Goal: Information Seeking & Learning: Check status

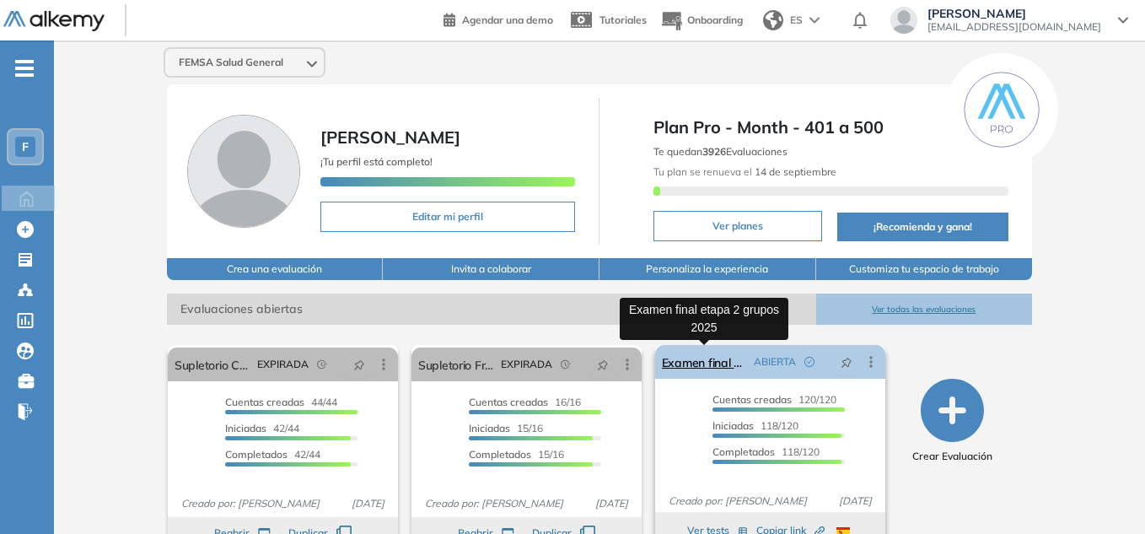
click at [714, 358] on link "Examen final etapa 2 grupos 2025" at bounding box center [704, 362] width 85 height 34
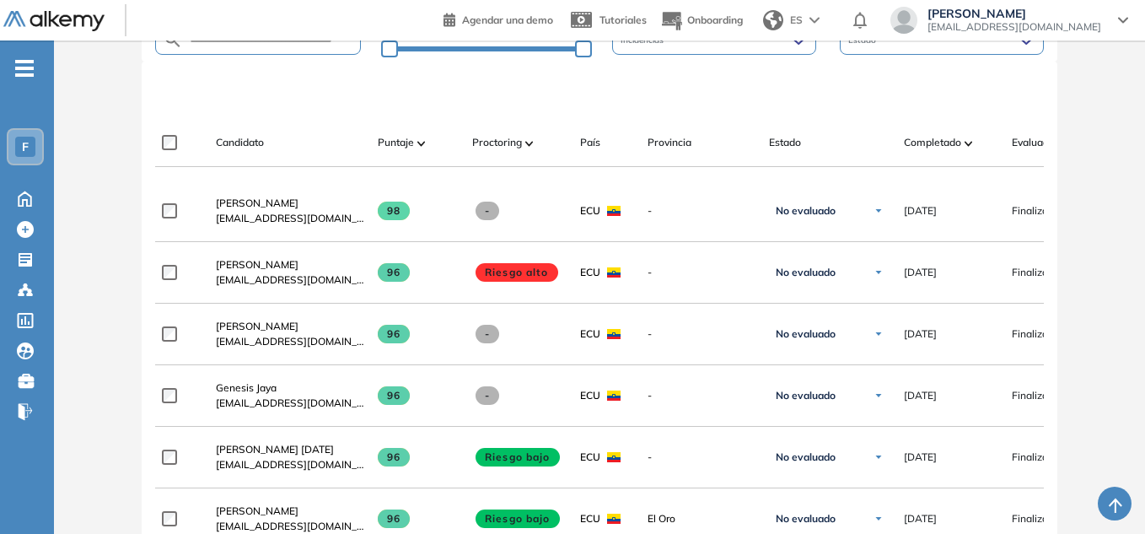
scroll to position [475, 0]
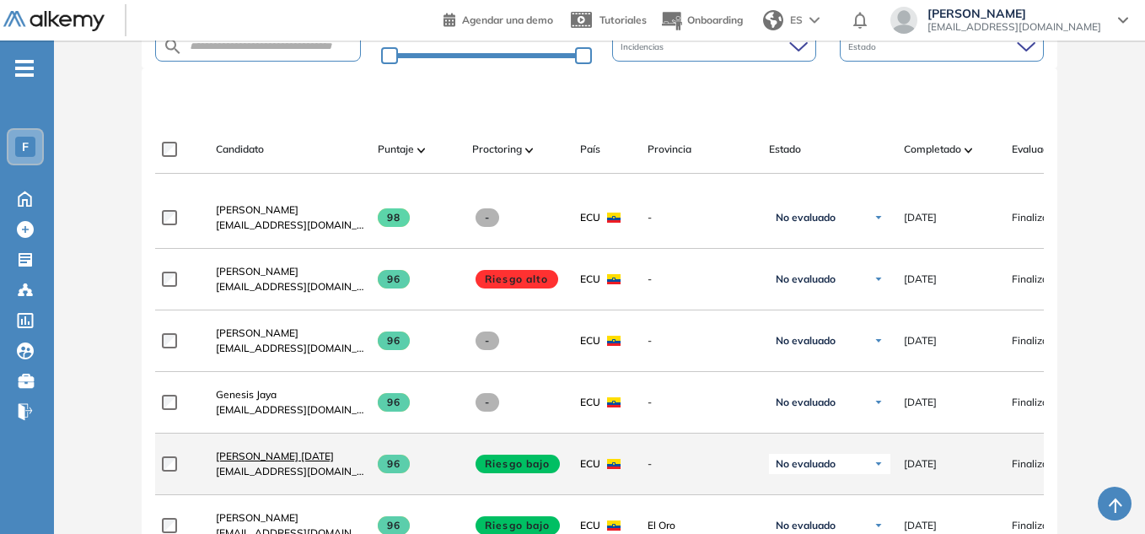
click at [271, 458] on span "[PERSON_NAME] [DATE]" at bounding box center [275, 455] width 118 height 13
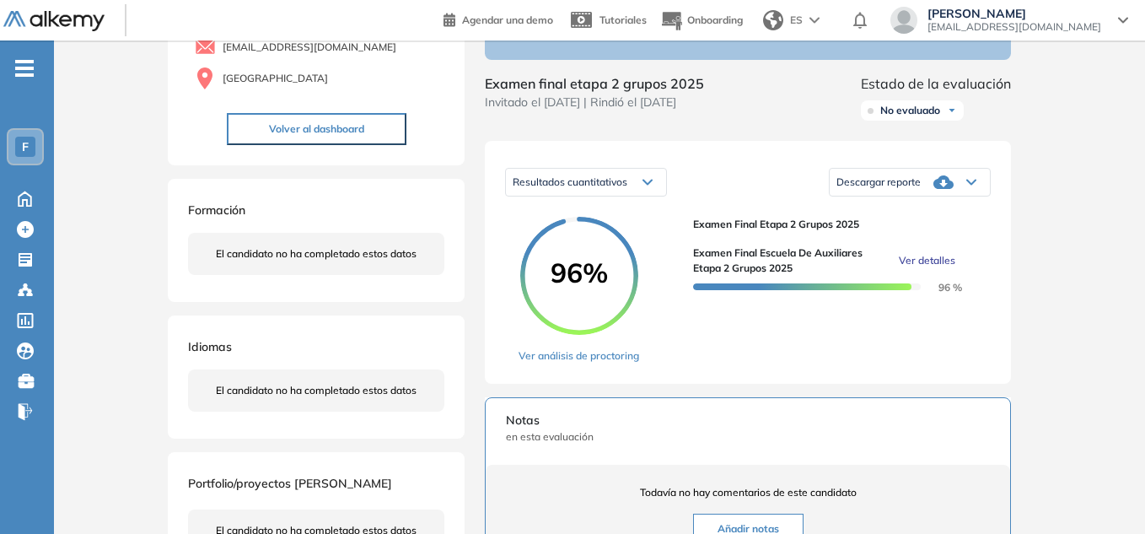
scroll to position [175, 0]
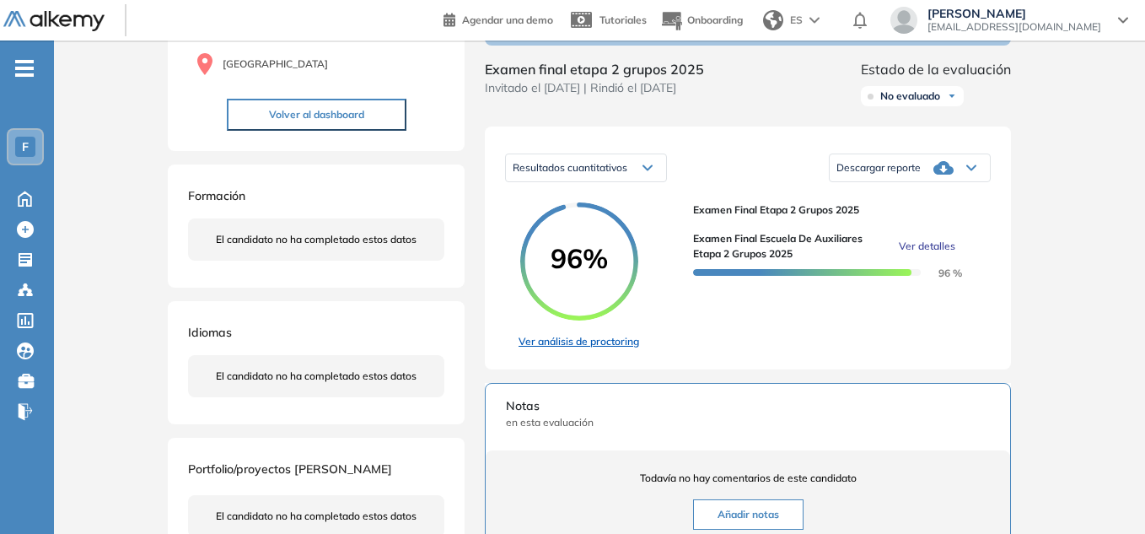
click at [575, 349] on link "Ver análisis de proctoring" at bounding box center [579, 341] width 121 height 15
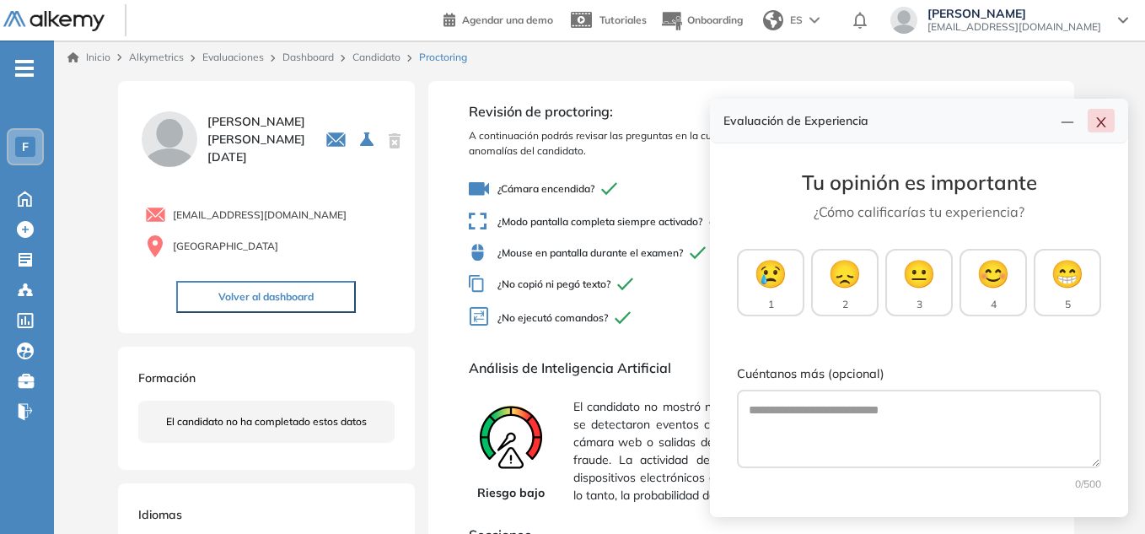
click at [1112, 123] on button "button" at bounding box center [1101, 121] width 27 height 24
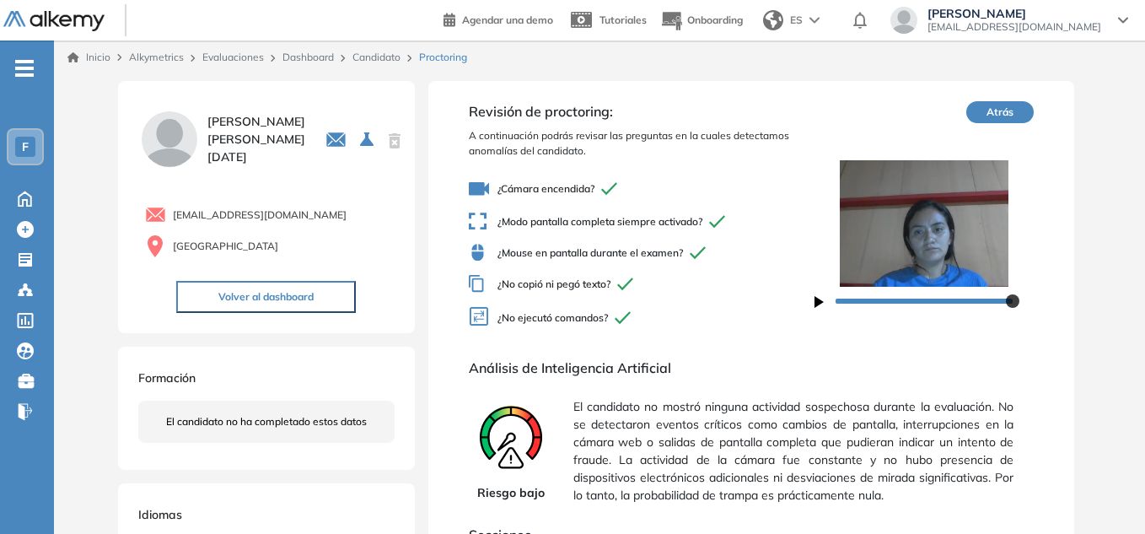
click at [28, 70] on span "-" at bounding box center [24, 66] width 19 height 13
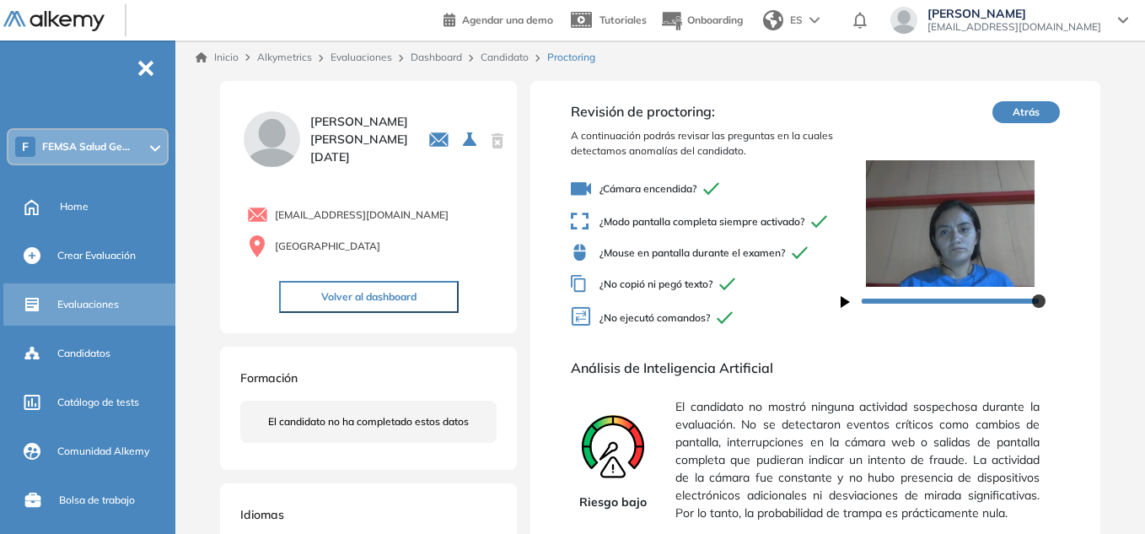
click at [86, 304] on span "Evaluaciones" at bounding box center [88, 304] width 62 height 15
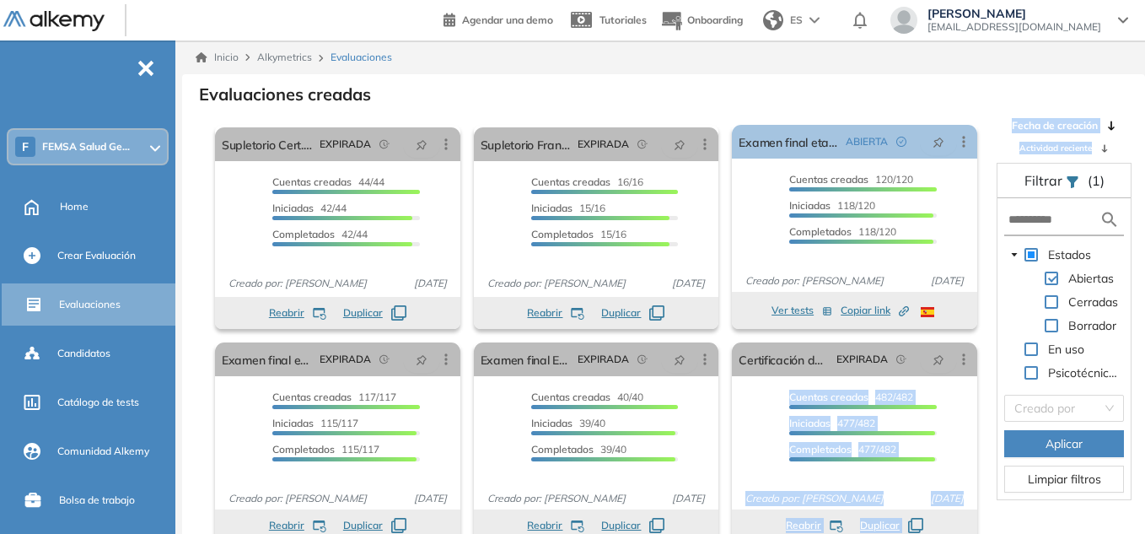
drag, startPoint x: 984, startPoint y: 183, endPoint x: 977, endPoint y: 330, distance: 146.9
click at [977, 386] on div "El proctoring será activado ¡Importante!: Los usuarios que ya realizaron la eva…" at bounding box center [663, 331] width 961 height 427
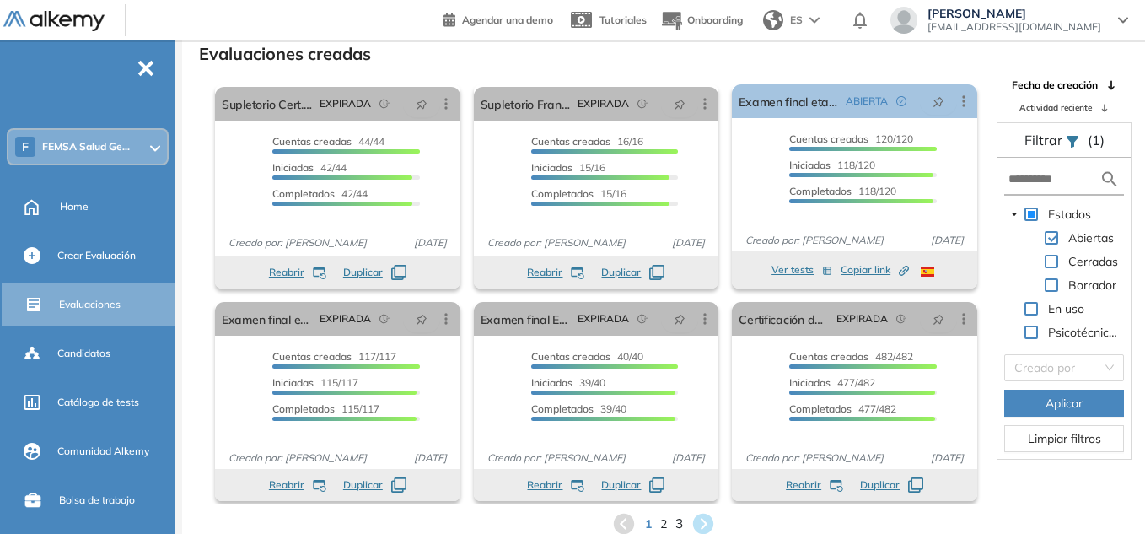
click at [679, 526] on span "3" at bounding box center [679, 523] width 8 height 19
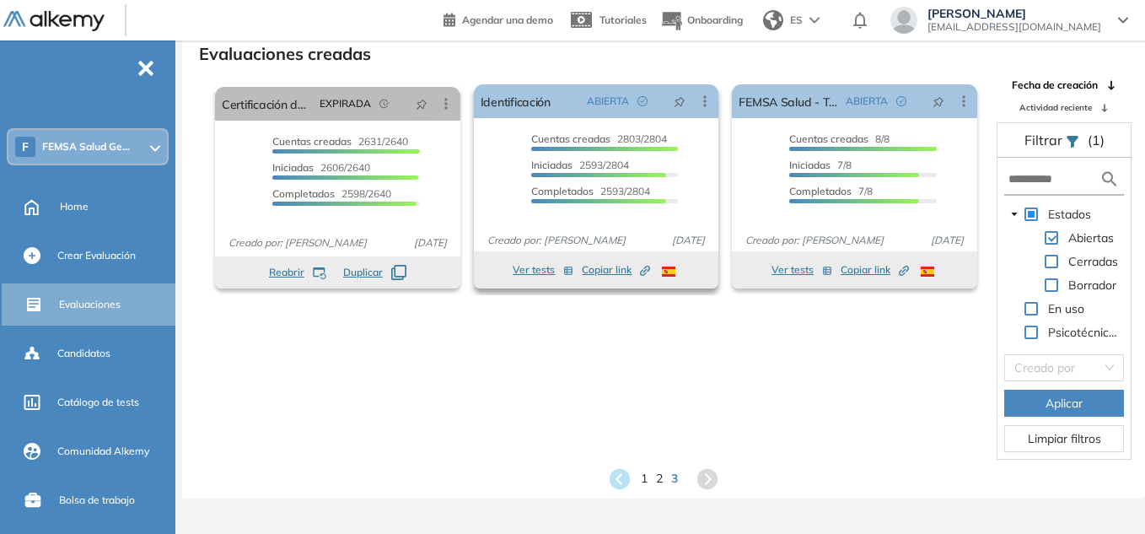
click at [605, 267] on span "Copiar link Created by potrace 1.16, written by [PERSON_NAME] [DATE]-[DATE]" at bounding box center [616, 269] width 68 height 15
click at [1121, 19] on icon at bounding box center [1123, 20] width 10 height 7
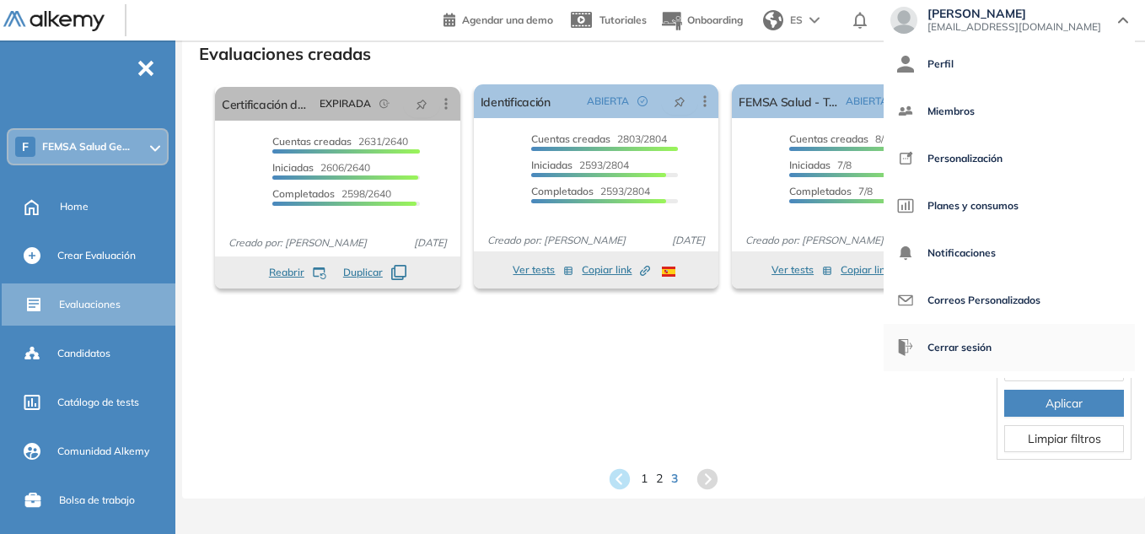
click at [990, 349] on span "Cerrar sesión" at bounding box center [959, 347] width 64 height 40
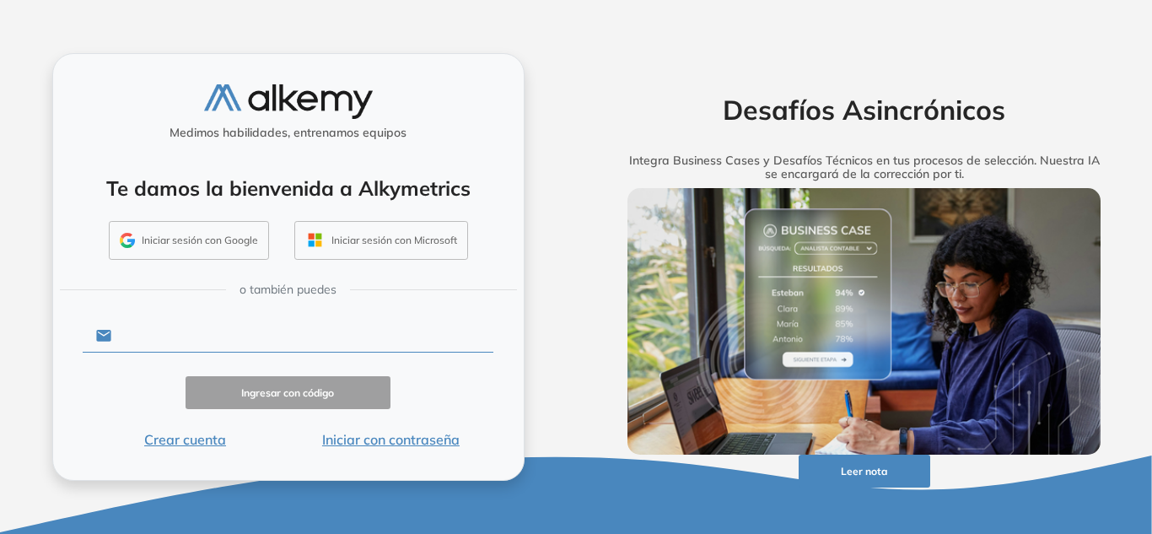
click at [271, 341] on input "text" at bounding box center [302, 336] width 382 height 32
type input "**********"
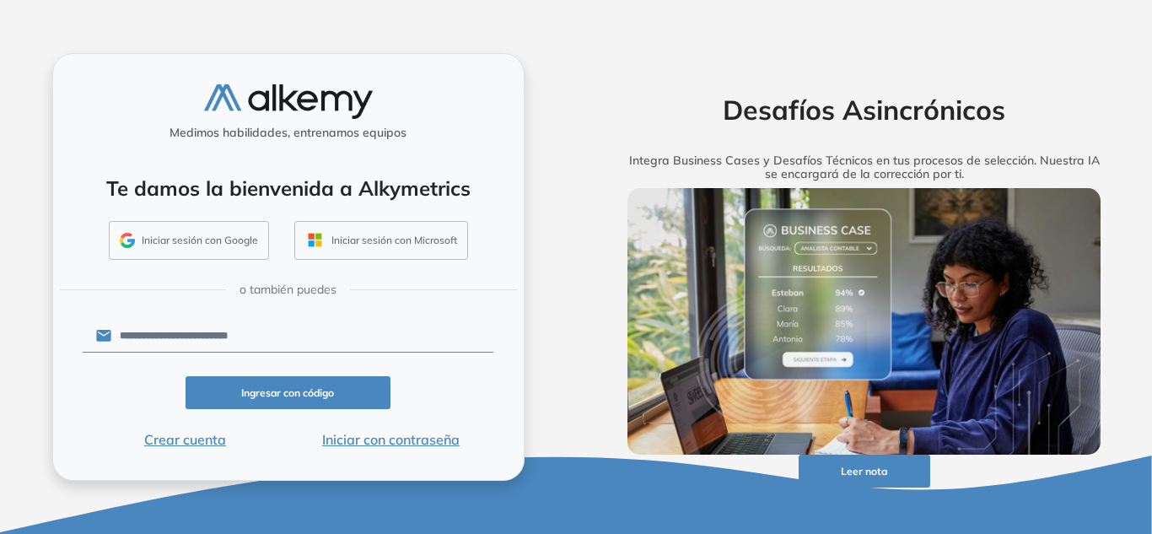
click at [407, 439] on button "Iniciar con contraseña" at bounding box center [391, 439] width 206 height 20
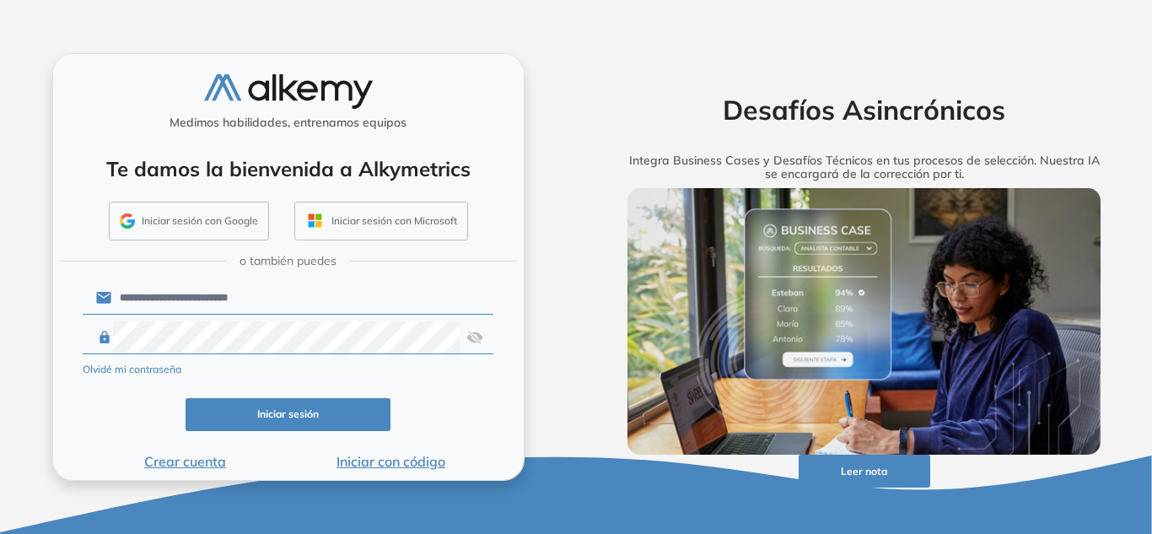
click button "Iniciar sesión" at bounding box center [288, 414] width 206 height 33
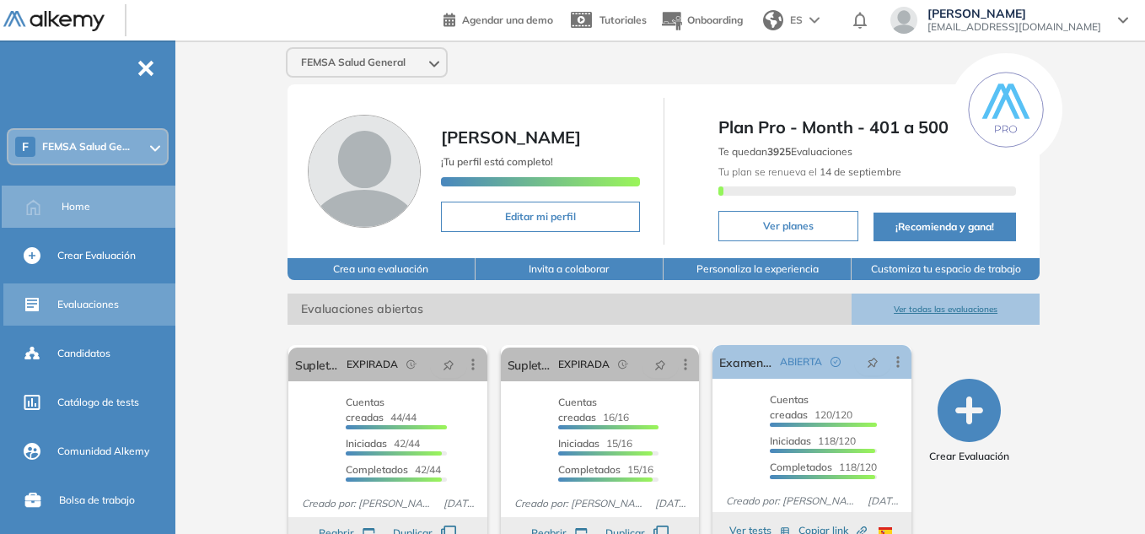
click at [58, 304] on span "Evaluaciones" at bounding box center [88, 304] width 62 height 15
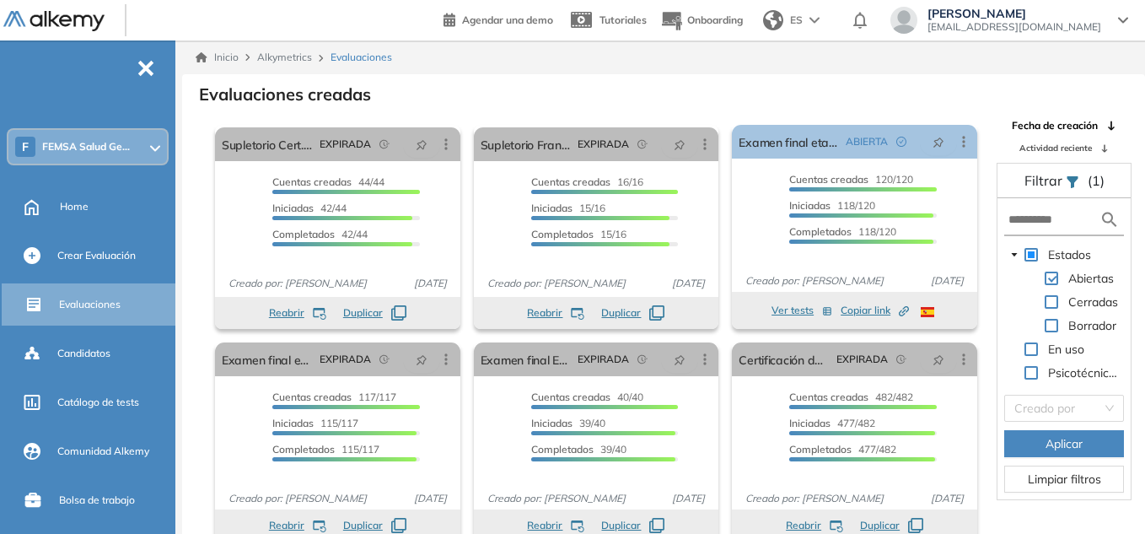
scroll to position [40, 0]
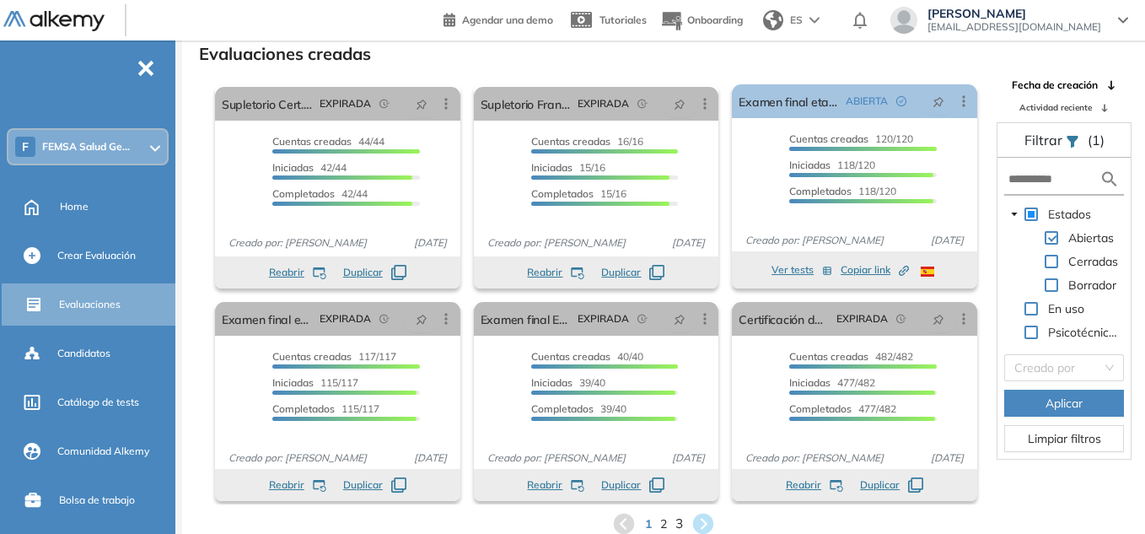
click at [680, 527] on span "3" at bounding box center [679, 523] width 8 height 19
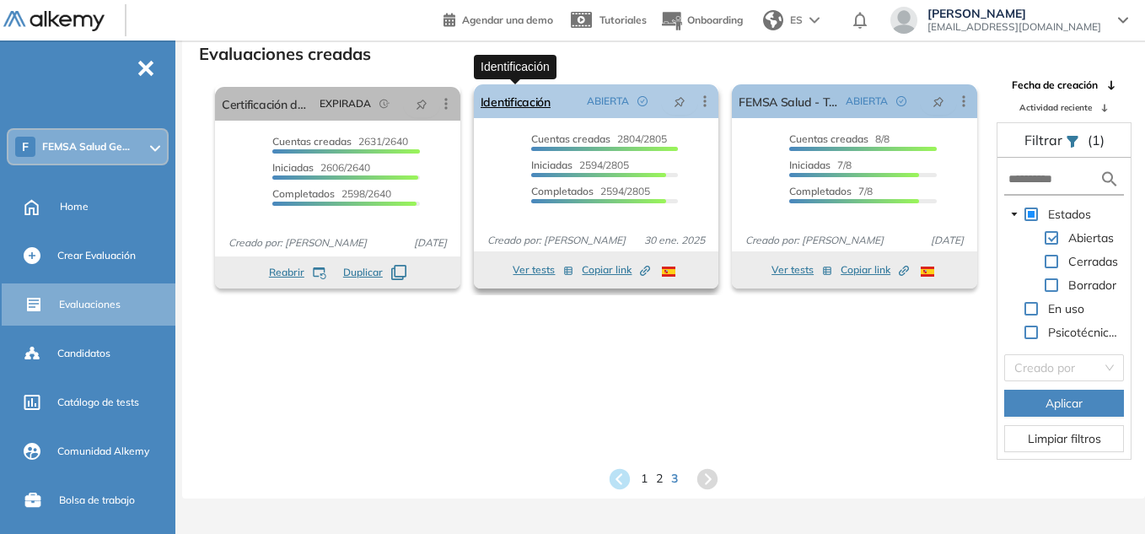
click at [513, 94] on link "Identificación" at bounding box center [516, 101] width 70 height 34
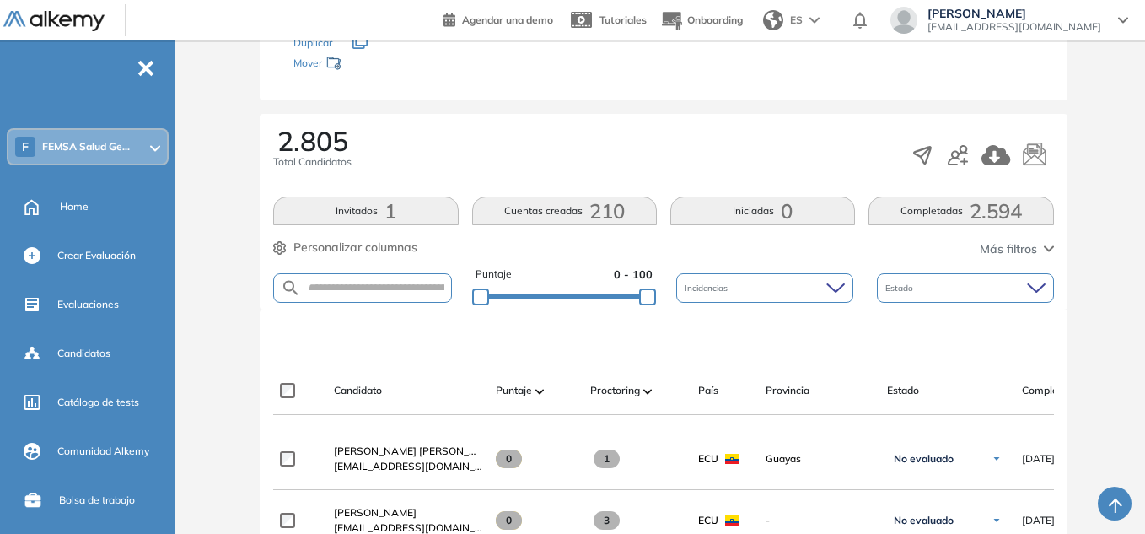
scroll to position [201, 0]
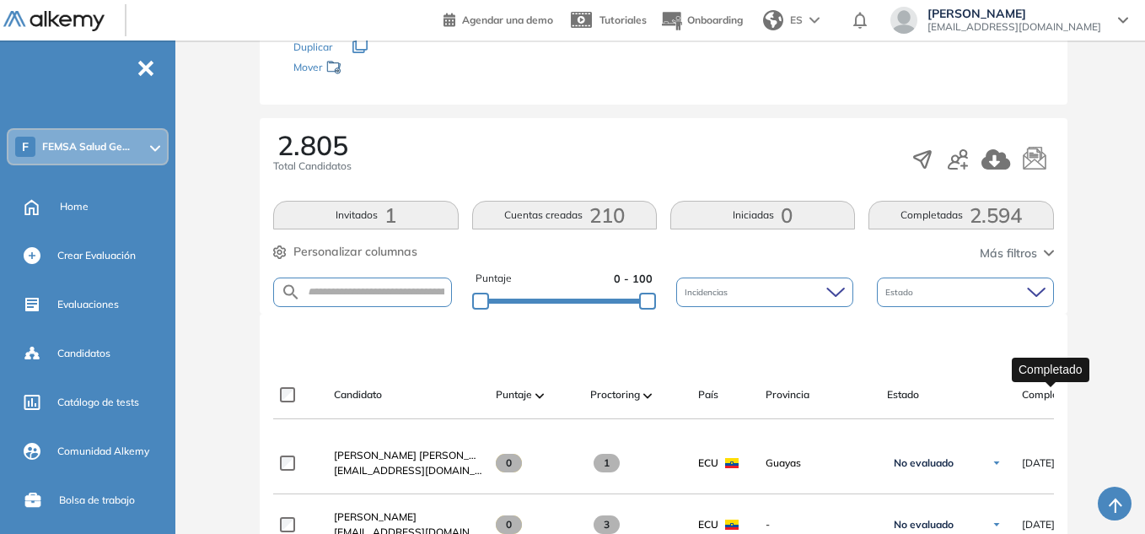
click at [1040, 396] on span "Completado" at bounding box center [1050, 394] width 57 height 15
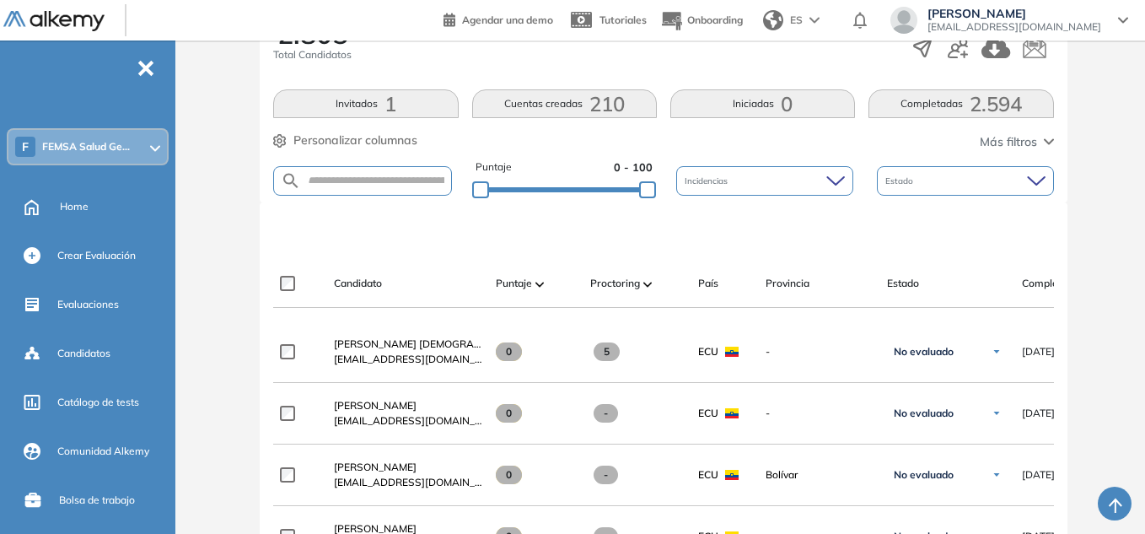
scroll to position [319, 0]
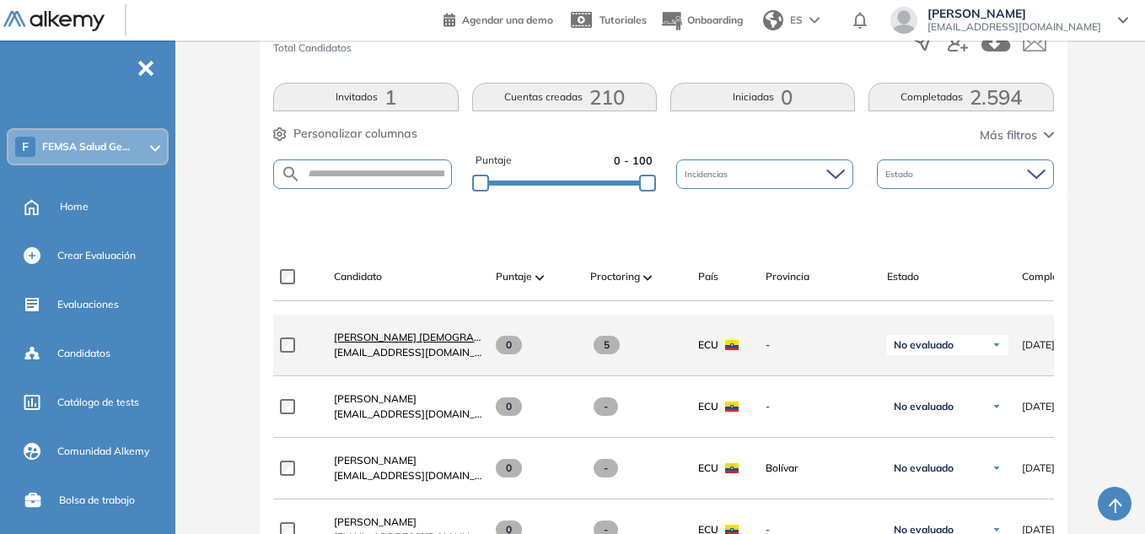
click at [438, 343] on span "Marddy Alejandra Guanoluisa Males" at bounding box center [433, 337] width 199 height 13
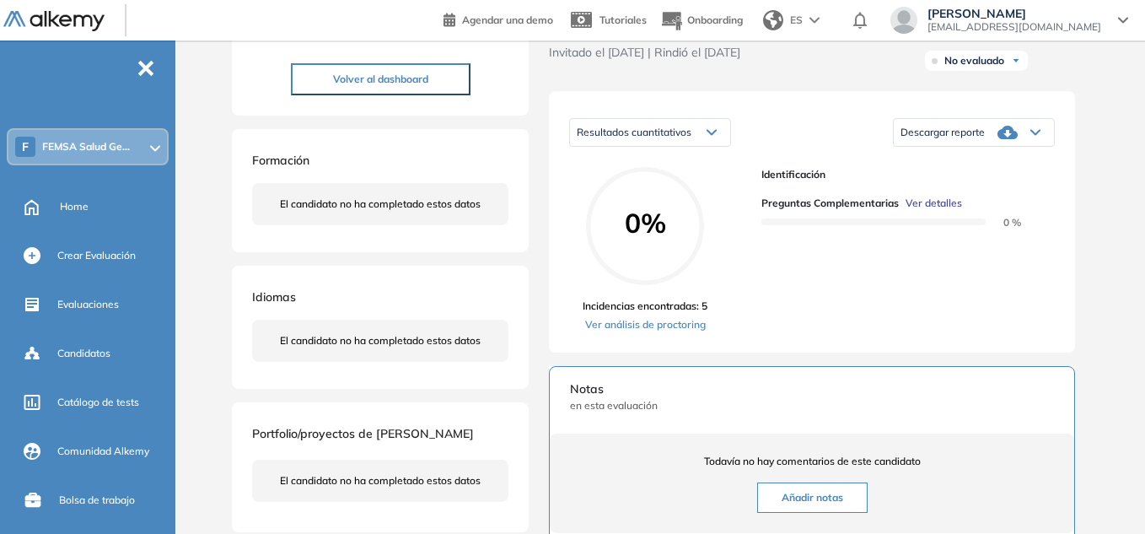
scroll to position [213, 0]
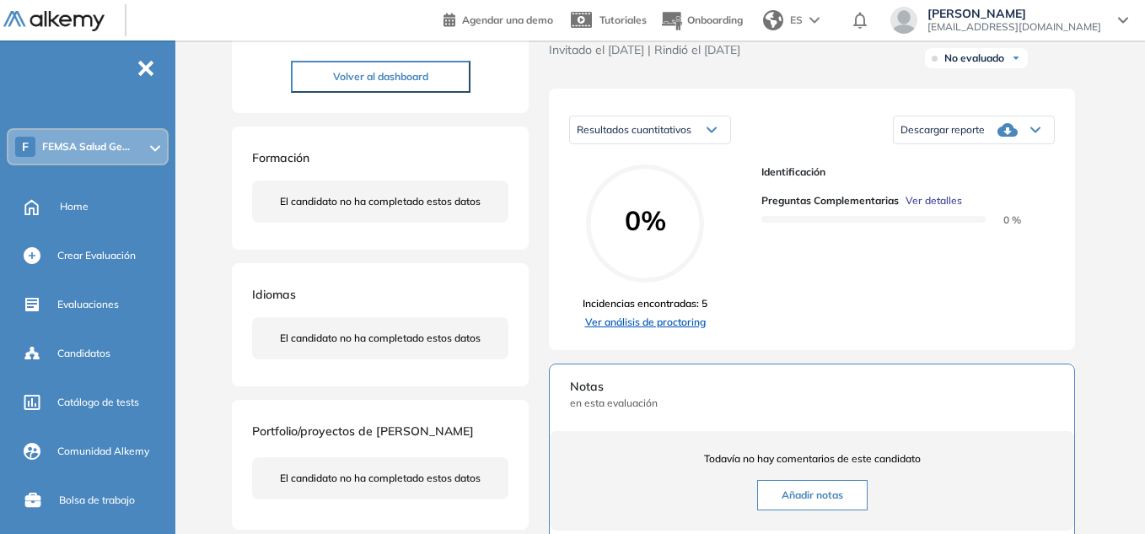
click at [680, 330] on link "Ver análisis de proctoring" at bounding box center [645, 321] width 125 height 15
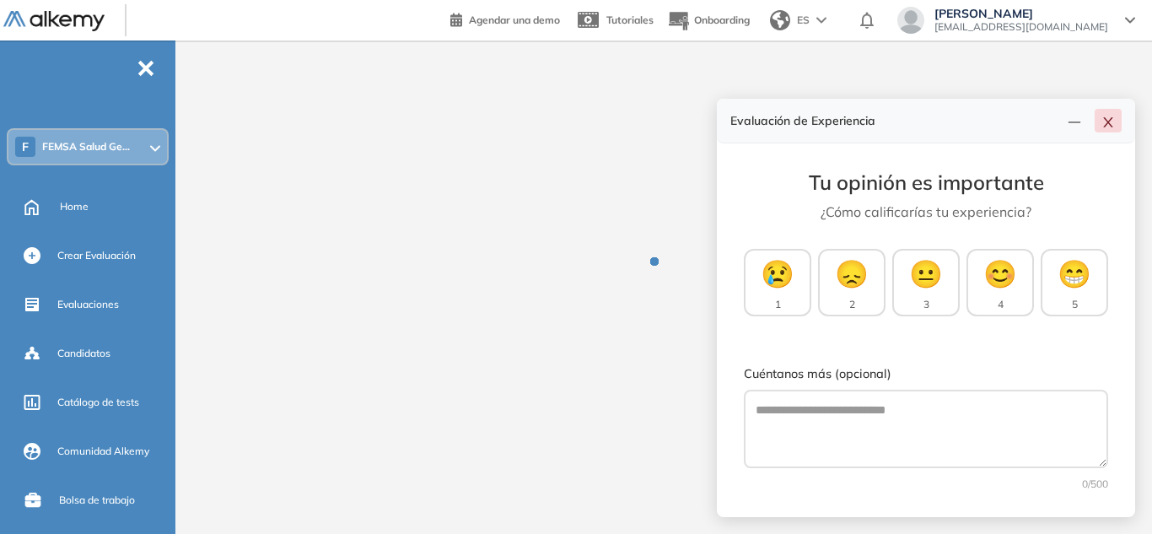
click at [1107, 127] on icon "close" at bounding box center [1107, 122] width 13 height 13
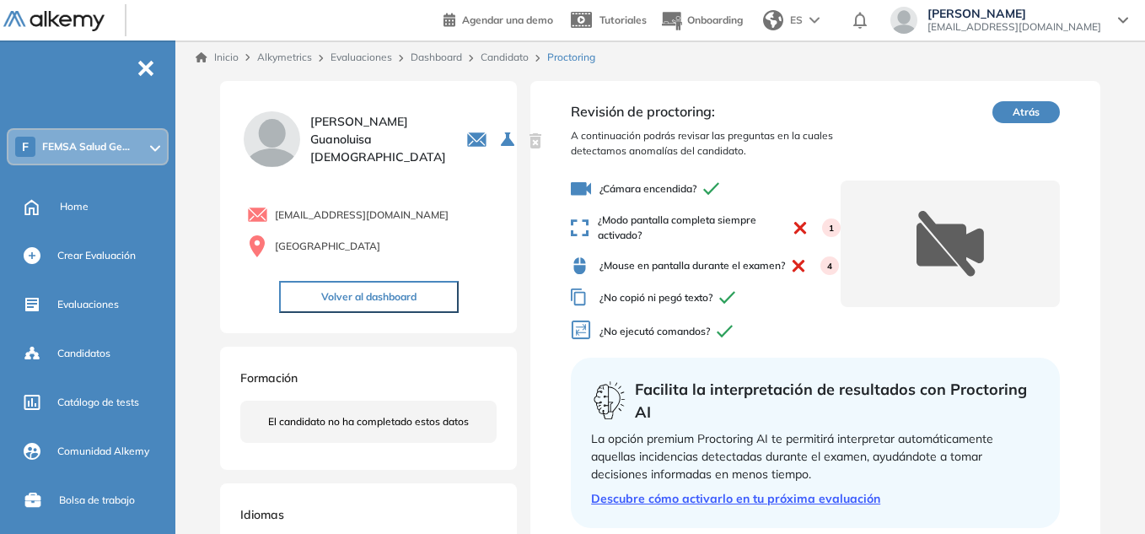
click at [954, 254] on icon at bounding box center [951, 243] width 66 height 65
click at [1124, 19] on icon at bounding box center [1123, 20] width 10 height 7
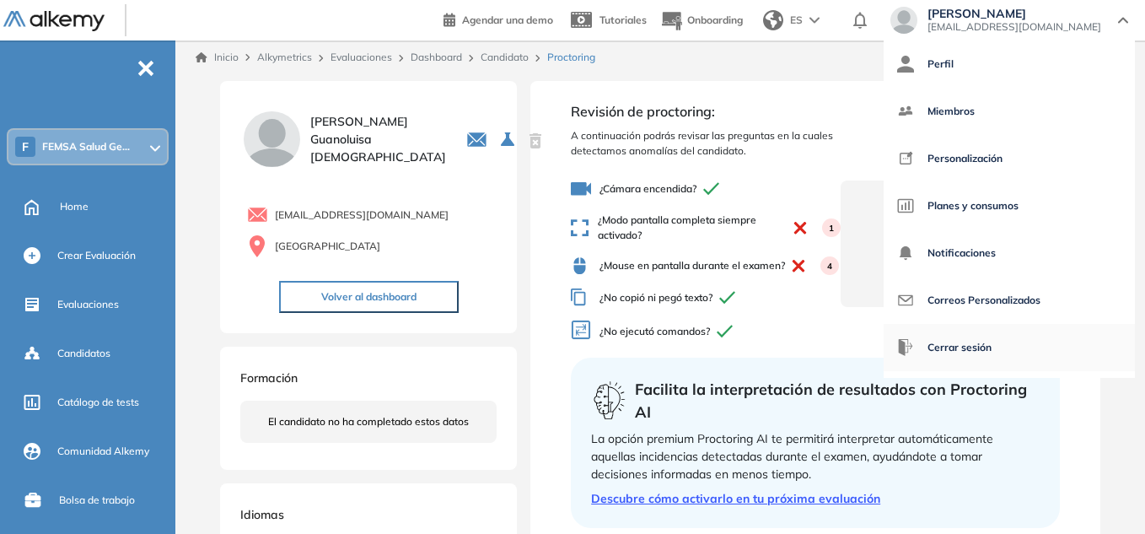
click at [987, 347] on span "Cerrar sesión" at bounding box center [959, 347] width 64 height 40
